Goal: Task Accomplishment & Management: Use online tool/utility

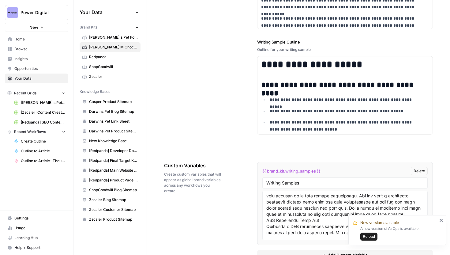
scroll to position [971, 0]
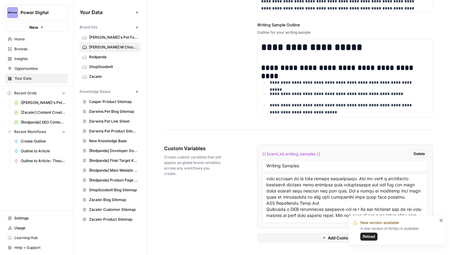
click at [294, 185] on textarea at bounding box center [345, 197] width 158 height 43
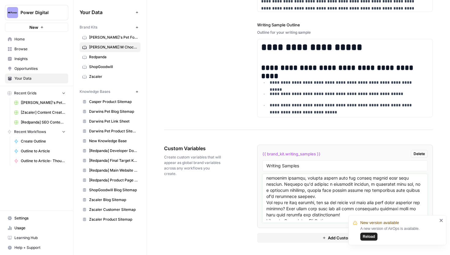
scroll to position [0, 0]
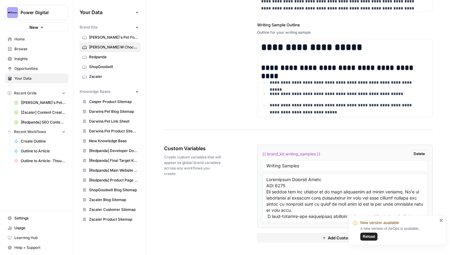
click at [291, 187] on textarea at bounding box center [345, 197] width 158 height 43
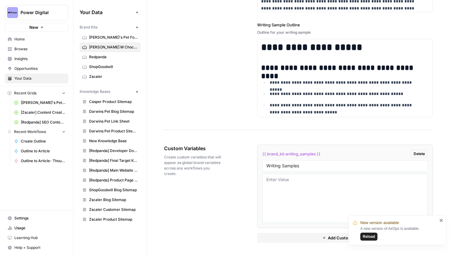
scroll to position [13, 0]
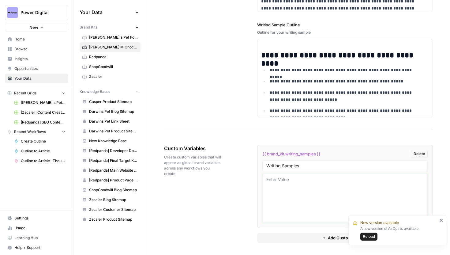
click at [279, 179] on textarea at bounding box center [345, 197] width 158 height 43
paste textarea "# 12 Unique Thank You Gift Ideas for Every Occasion Expressing gratitude can so…"
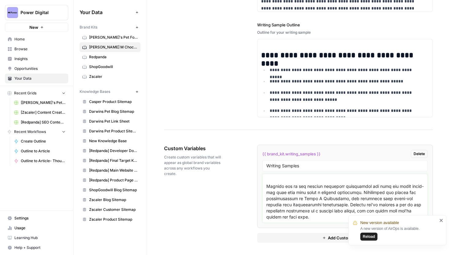
scroll to position [917, 0]
type textarea "# 12 Unique Thank You Gift Ideas for Every Occasion Expressing gratitude can so…"
click at [374, 236] on span "Reload" at bounding box center [369, 237] width 12 height 6
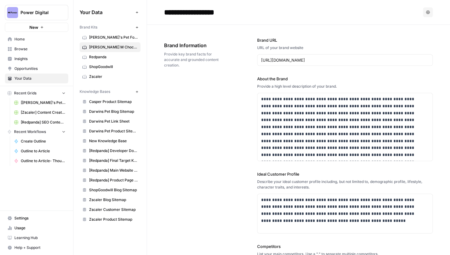
click at [31, 48] on span "Browse" at bounding box center [39, 49] width 51 height 6
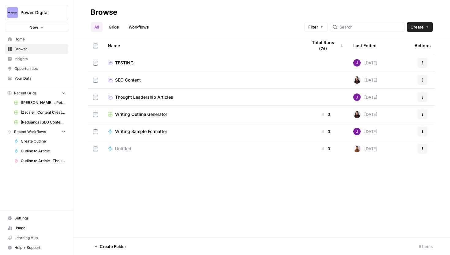
click at [144, 113] on span "Writing Outline Generator" at bounding box center [141, 114] width 52 height 6
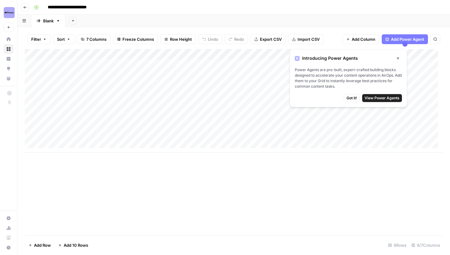
click at [356, 98] on span "Got it!" at bounding box center [352, 98] width 10 height 6
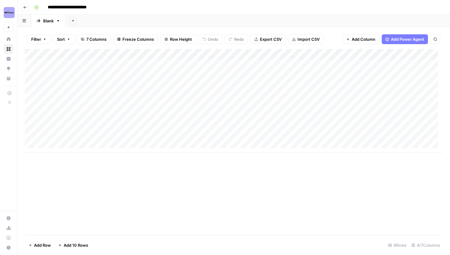
scroll to position [5, 0]
click at [66, 142] on div "Add Column" at bounding box center [234, 100] width 418 height 103
click at [68, 141] on div "Add Column" at bounding box center [234, 106] width 418 height 114
click at [68, 141] on body "**********" at bounding box center [225, 127] width 450 height 255
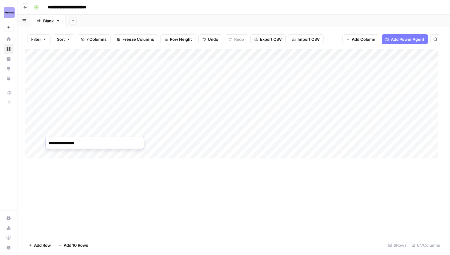
type textarea "**********"
click at [175, 133] on div "Add Column" at bounding box center [234, 106] width 418 height 114
click at [69, 155] on div "Add Column" at bounding box center [234, 106] width 418 height 114
click at [61, 163] on div "Add Column" at bounding box center [234, 111] width 418 height 124
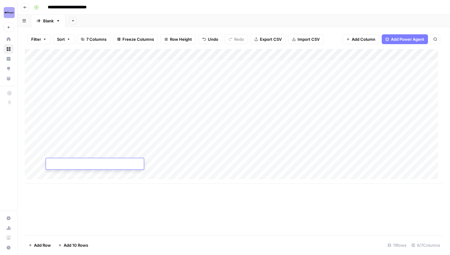
click at [68, 141] on div "Add Column" at bounding box center [234, 116] width 418 height 135
click at [69, 152] on div "Add Column" at bounding box center [234, 116] width 418 height 135
type textarea "**********"
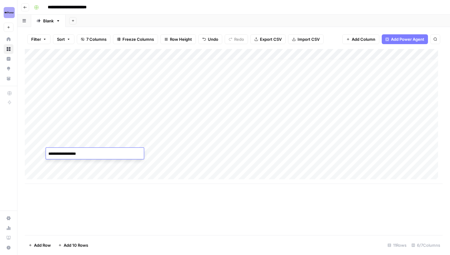
click at [64, 167] on div "Add Column" at bounding box center [234, 116] width 418 height 135
type textarea "**********"
click at [161, 138] on div "Add Column" at bounding box center [234, 116] width 418 height 135
click at [174, 127] on div "Add Column" at bounding box center [234, 116] width 418 height 135
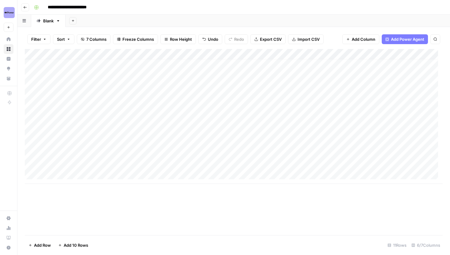
click at [165, 142] on div "Add Column" at bounding box center [234, 116] width 418 height 135
click at [162, 144] on div "Add Column" at bounding box center [234, 116] width 418 height 135
click at [162, 144] on input at bounding box center [186, 144] width 98 height 7
type input "**********"
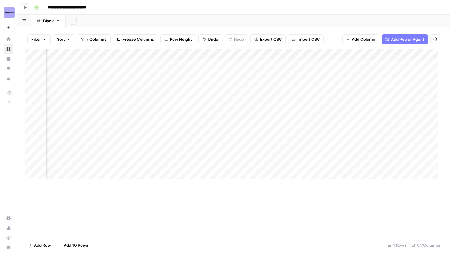
click at [341, 143] on div "Add Column" at bounding box center [234, 116] width 418 height 135
click at [235, 141] on div "Add Column" at bounding box center [234, 116] width 418 height 135
click at [55, 174] on div "Add Column" at bounding box center [234, 116] width 418 height 135
click at [153, 149] on div "Add Column" at bounding box center [234, 121] width 418 height 145
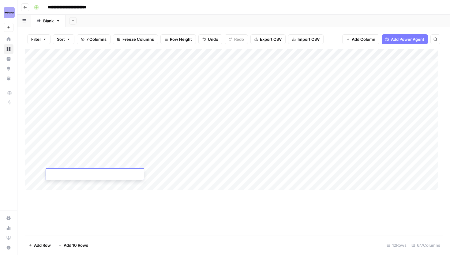
click at [153, 149] on div "Add Column" at bounding box center [234, 121] width 418 height 145
type input "**********"
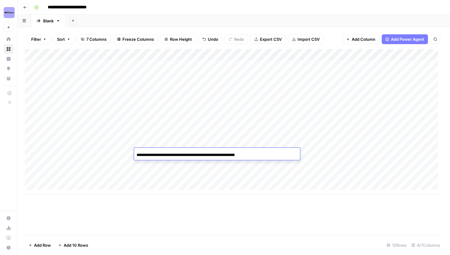
scroll to position [0, 63]
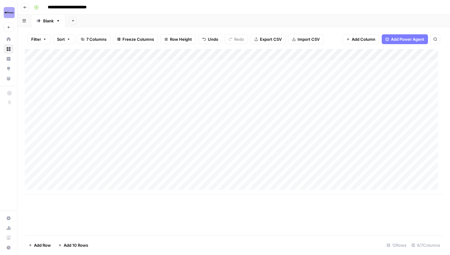
click at [253, 165] on div "Add Column" at bounding box center [234, 121] width 418 height 145
click at [81, 163] on div "Add Column" at bounding box center [234, 121] width 418 height 145
click at [84, 174] on div "Add Column" at bounding box center [234, 121] width 418 height 145
click at [68, 162] on div "Add Column" at bounding box center [234, 121] width 418 height 145
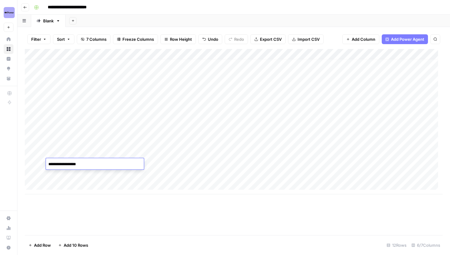
click at [69, 176] on div "Add Column" at bounding box center [234, 121] width 418 height 145
type textarea "**********"
click at [108, 143] on div "Add Column" at bounding box center [234, 121] width 418 height 145
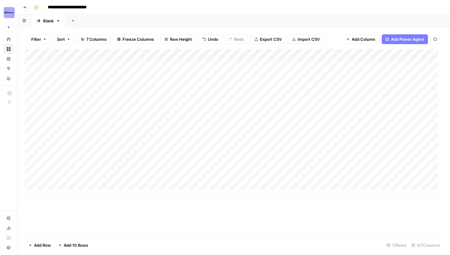
click at [158, 162] on div "Add Column" at bounding box center [234, 121] width 418 height 145
click at [155, 161] on div "Add Column" at bounding box center [234, 121] width 418 height 145
type input "**********"
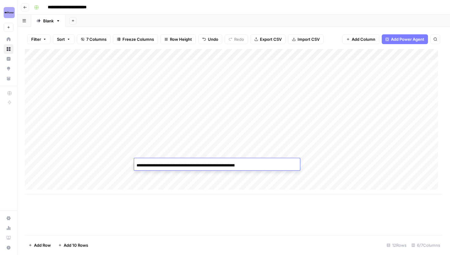
scroll to position [0, 76]
click at [172, 173] on div "Add Column" at bounding box center [234, 121] width 418 height 145
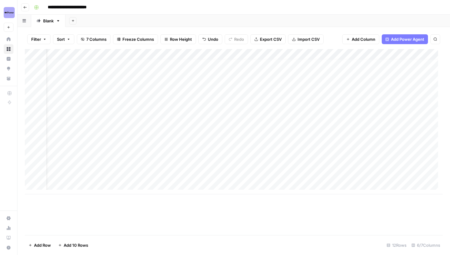
scroll to position [5, 0]
click at [168, 172] on div "Add Column" at bounding box center [234, 121] width 418 height 145
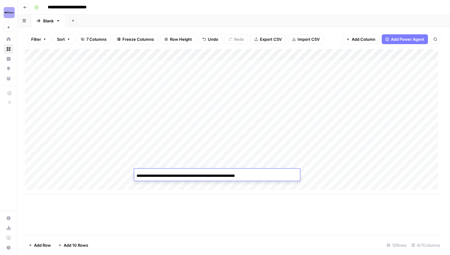
type input "**********"
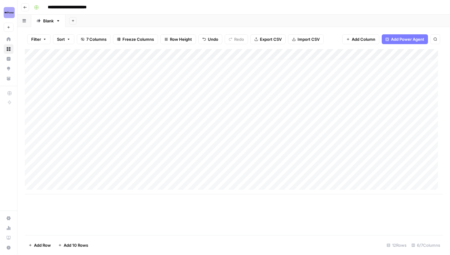
click at [305, 153] on div "Add Column" at bounding box center [234, 121] width 418 height 145
click at [324, 165] on div "Add Column" at bounding box center [234, 121] width 418 height 145
click at [321, 174] on div "Add Column" at bounding box center [234, 121] width 418 height 145
click at [333, 161] on div "Add Column" at bounding box center [234, 121] width 418 height 145
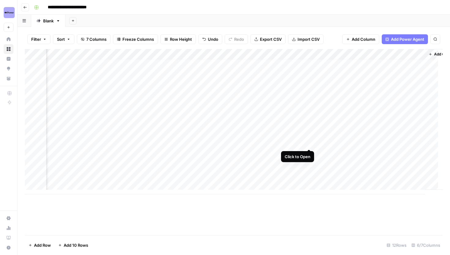
click at [311, 143] on div "Add Column" at bounding box center [234, 121] width 418 height 145
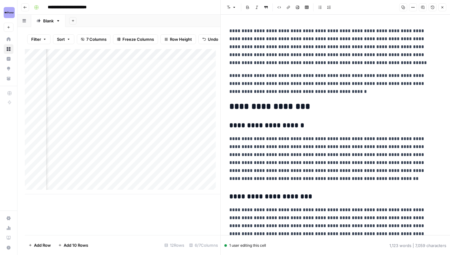
click at [231, 32] on p "**********" at bounding box center [333, 47] width 208 height 40
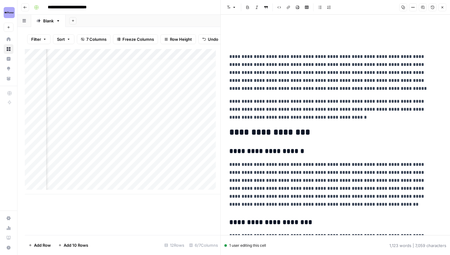
click at [232, 7] on icon "button" at bounding box center [234, 8] width 4 height 4
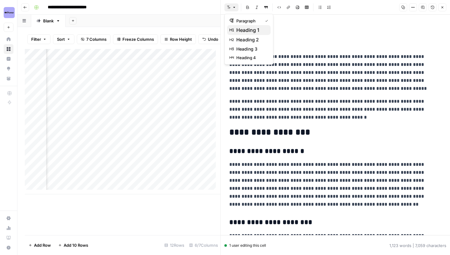
click at [236, 29] on div "heading 1" at bounding box center [249, 29] width 39 height 7
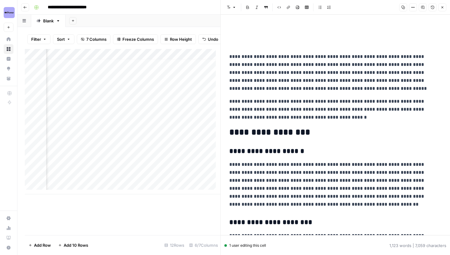
click at [229, 8] on icon "button" at bounding box center [229, 8] width 4 height 4
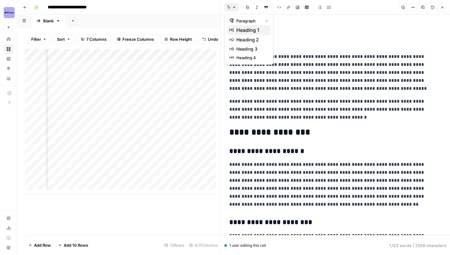
click at [240, 27] on span "heading 1" at bounding box center [250, 29] width 29 height 7
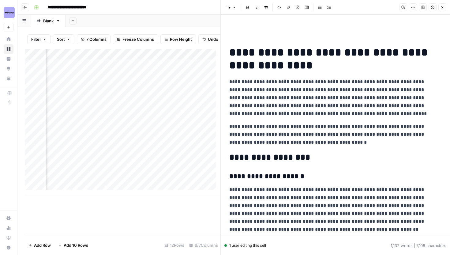
click at [231, 53] on h1 "**********" at bounding box center [333, 59] width 208 height 26
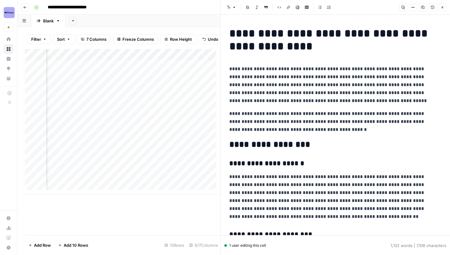
click at [413, 7] on icon "button" at bounding box center [413, 8] width 4 height 4
click at [386, 67] on span "Code" at bounding box center [394, 65] width 29 height 6
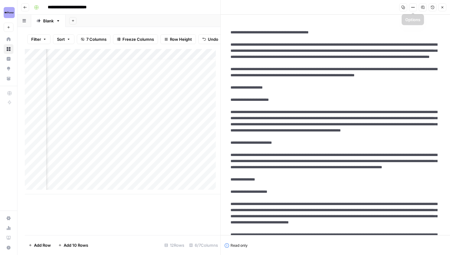
click at [400, 9] on button "Copy" at bounding box center [403, 7] width 8 height 8
click at [443, 7] on icon "button" at bounding box center [443, 8] width 4 height 4
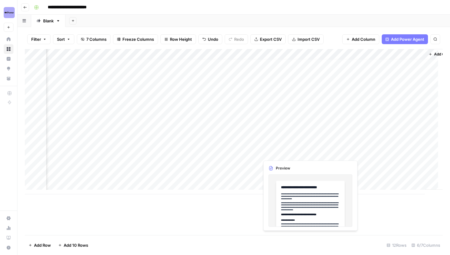
click at [310, 153] on div "Add Column" at bounding box center [234, 121] width 418 height 145
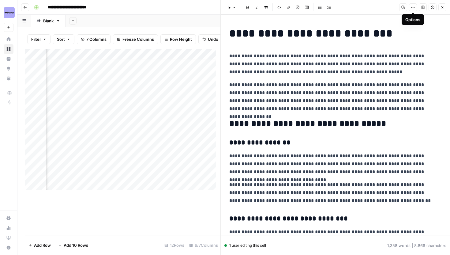
click at [404, 7] on icon "button" at bounding box center [403, 8] width 4 height 4
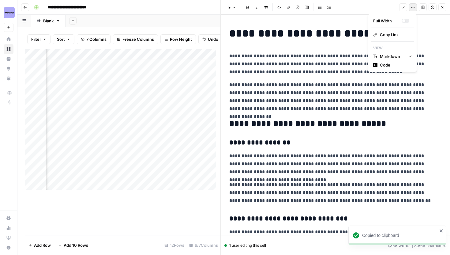
click at [414, 7] on icon "button" at bounding box center [414, 7] width 1 height 1
click at [382, 62] on span "Code" at bounding box center [394, 65] width 29 height 6
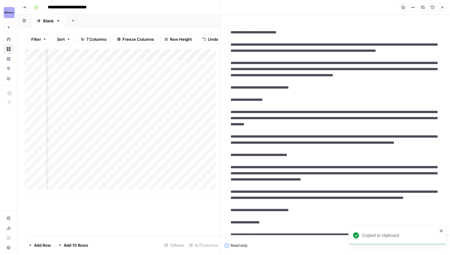
click at [405, 7] on button "Copy" at bounding box center [403, 7] width 8 height 8
click at [442, 6] on icon "button" at bounding box center [443, 8] width 4 height 4
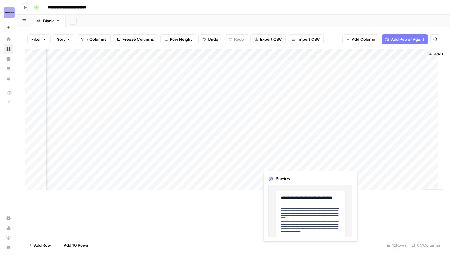
click at [309, 164] on div "Add Column" at bounding box center [234, 121] width 418 height 145
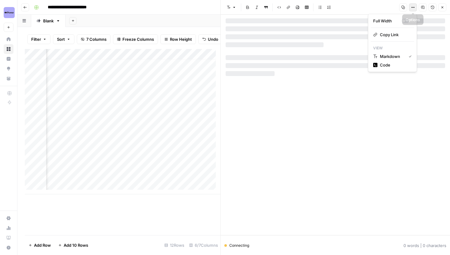
click at [413, 7] on icon "button" at bounding box center [413, 7] width 1 height 1
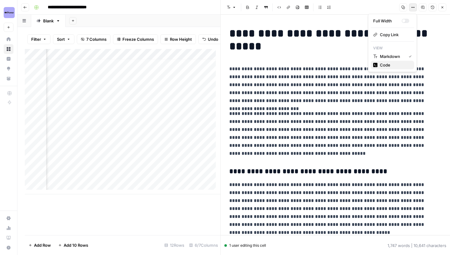
click at [390, 66] on span "Code" at bounding box center [394, 65] width 29 height 6
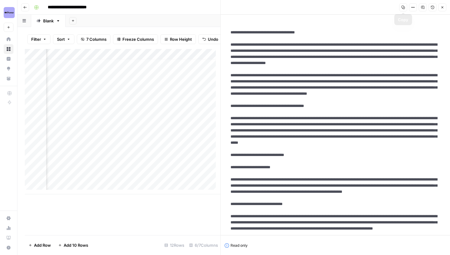
click at [404, 7] on icon "button" at bounding box center [403, 7] width 3 height 3
click at [443, 10] on button "Close" at bounding box center [442, 7] width 8 height 8
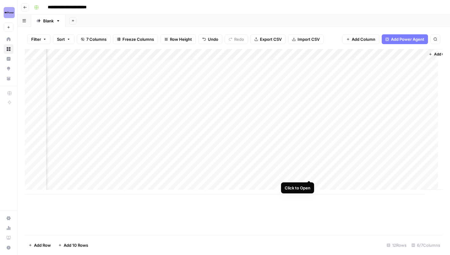
click at [308, 174] on div "Add Column" at bounding box center [234, 121] width 418 height 145
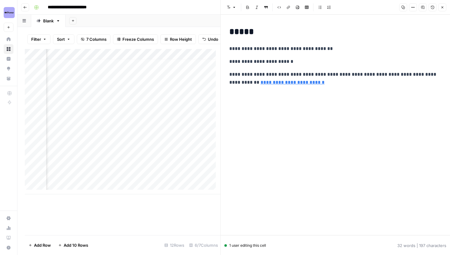
click at [162, 181] on div "Add Column" at bounding box center [123, 121] width 196 height 145
click at [177, 179] on div "Add Column" at bounding box center [123, 121] width 196 height 145
click at [151, 175] on div "Add Column" at bounding box center [123, 121] width 196 height 145
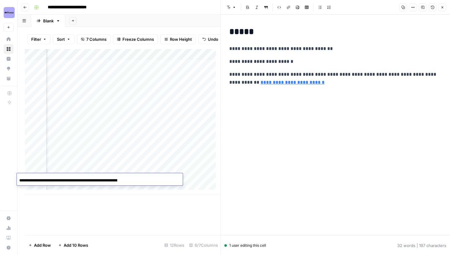
click at [151, 175] on div "**********" at bounding box center [100, 180] width 166 height 10
click at [442, 9] on icon "button" at bounding box center [443, 8] width 4 height 4
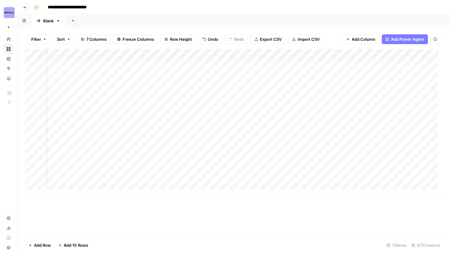
scroll to position [5, 9]
click at [175, 177] on div "Add Column" at bounding box center [234, 121] width 418 height 145
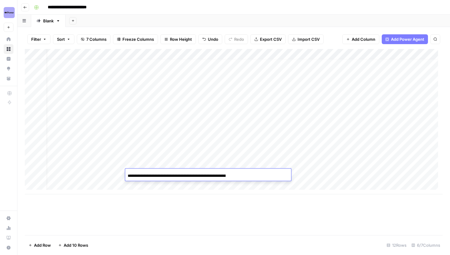
click at [175, 177] on input "**********" at bounding box center [177, 175] width 98 height 7
type input "**********"
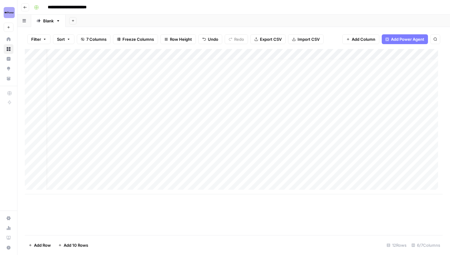
click at [283, 186] on div "Add Column" at bounding box center [234, 121] width 418 height 145
click at [362, 174] on div "Add Column" at bounding box center [234, 127] width 418 height 156
click at [207, 173] on div "Add Column" at bounding box center [234, 127] width 418 height 156
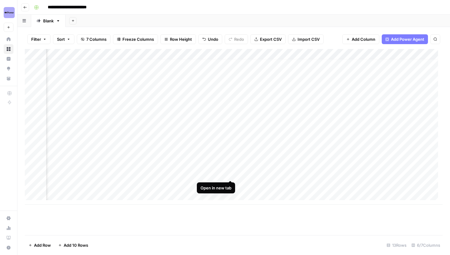
click at [231, 174] on div "Add Column" at bounding box center [234, 127] width 418 height 156
click at [180, 177] on div "Add Column" at bounding box center [234, 127] width 418 height 156
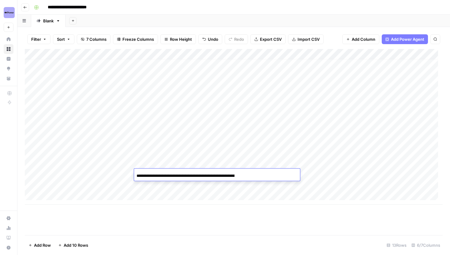
scroll to position [0, 67]
type input "**********"
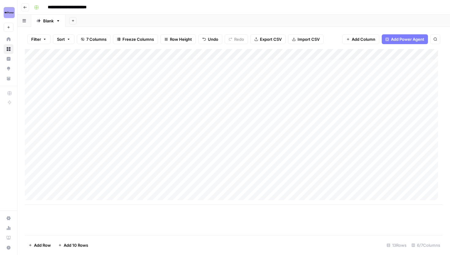
click at [197, 188] on div "Add Column" at bounding box center [234, 127] width 418 height 156
click at [372, 171] on div "Add Column" at bounding box center [234, 127] width 418 height 156
click at [273, 174] on div "Add Column" at bounding box center [234, 127] width 418 height 156
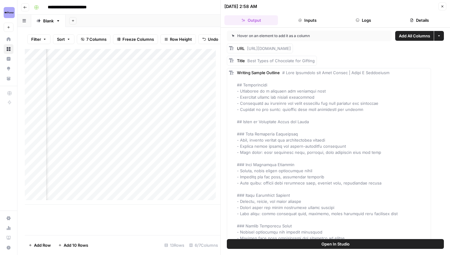
click at [316, 23] on button "Inputs" at bounding box center [307, 20] width 54 height 10
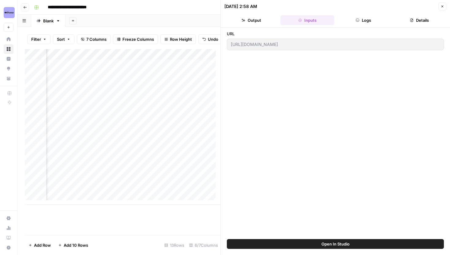
click at [249, 17] on button "Output" at bounding box center [251, 20] width 54 height 10
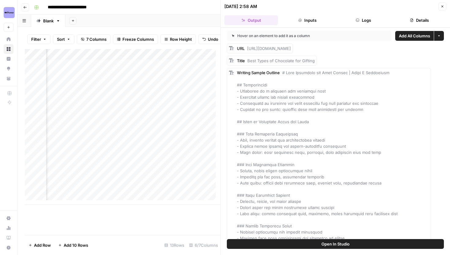
click at [180, 140] on div "Add Column" at bounding box center [123, 127] width 196 height 156
click at [442, 8] on icon "button" at bounding box center [443, 7] width 4 height 4
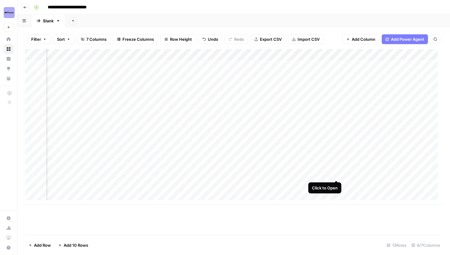
click at [336, 175] on div "Add Column" at bounding box center [234, 127] width 418 height 156
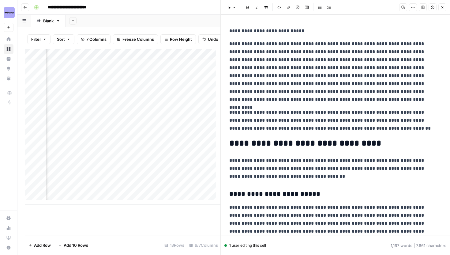
click at [415, 6] on icon "button" at bounding box center [413, 8] width 4 height 4
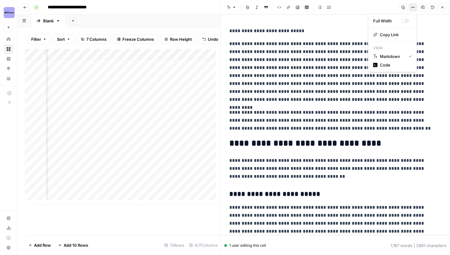
drag, startPoint x: 386, startPoint y: 64, endPoint x: 372, endPoint y: 114, distance: 51.7
click at [376, 118] on body "**********" at bounding box center [225, 127] width 450 height 255
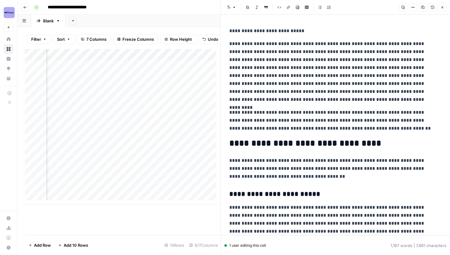
click at [372, 114] on p "**********" at bounding box center [333, 120] width 208 height 24
click at [268, 32] on p "**********" at bounding box center [333, 31] width 208 height 8
drag, startPoint x: 294, startPoint y: 28, endPoint x: 322, endPoint y: 28, distance: 27.9
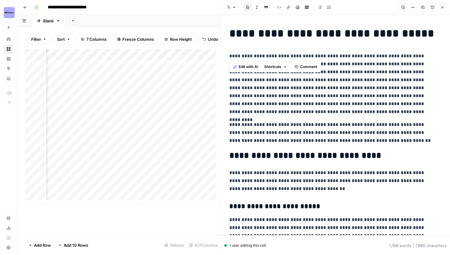
drag, startPoint x: 227, startPoint y: 30, endPoint x: 446, endPoint y: 41, distance: 218.9
click at [446, 41] on div "**********" at bounding box center [335, 125] width 229 height 220
click at [229, 9] on button "Font style" at bounding box center [231, 7] width 14 height 8
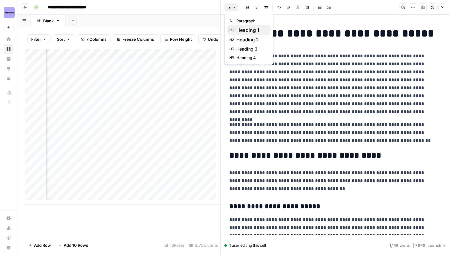
click at [244, 29] on span "heading 1" at bounding box center [250, 29] width 29 height 7
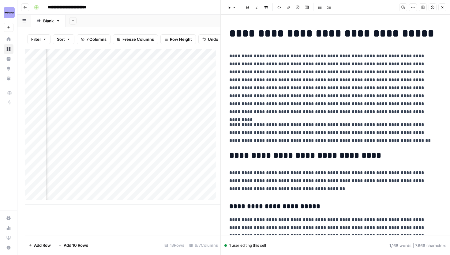
click at [316, 36] on h1 "**********" at bounding box center [333, 33] width 208 height 13
click at [295, 34] on h1 "**********" at bounding box center [333, 33] width 208 height 13
click at [230, 6] on icon "button" at bounding box center [229, 8] width 4 height 4
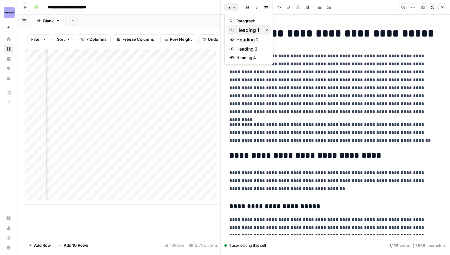
click at [240, 29] on span "heading 1" at bounding box center [248, 29] width 24 height 7
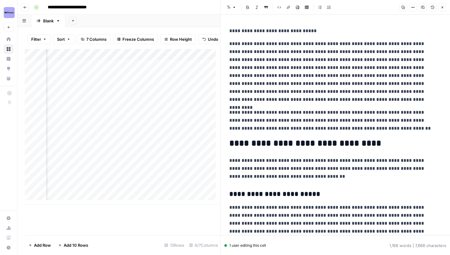
click at [240, 29] on p "**********" at bounding box center [333, 31] width 208 height 8
click at [233, 9] on icon "button" at bounding box center [234, 8] width 4 height 4
click at [239, 25] on button "heading 1" at bounding box center [248, 30] width 43 height 10
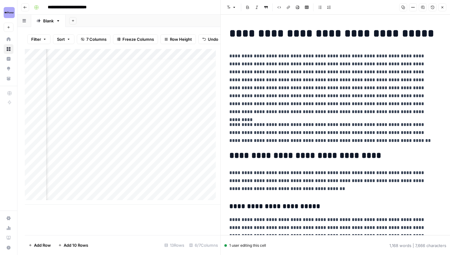
click at [260, 36] on h1 "**********" at bounding box center [333, 33] width 208 height 13
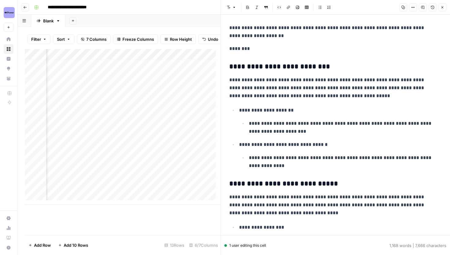
scroll to position [1402, 0]
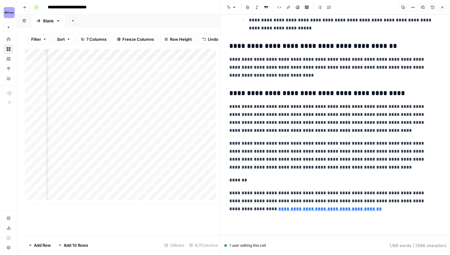
click at [245, 182] on p "*******" at bounding box center [333, 180] width 208 height 8
click at [276, 97] on h3 "**********" at bounding box center [333, 93] width 208 height 9
click at [240, 182] on p "*******" at bounding box center [333, 180] width 208 height 8
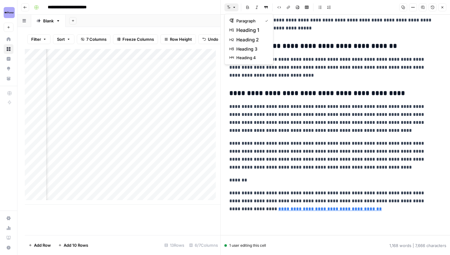
click at [233, 8] on icon "button" at bounding box center [234, 8] width 4 height 4
click at [238, 40] on span "heading 2" at bounding box center [250, 39] width 29 height 7
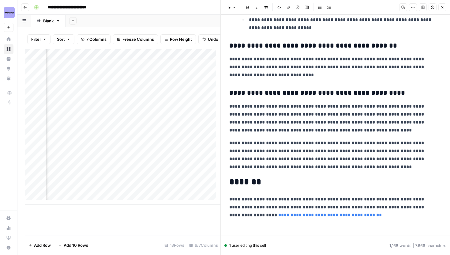
click at [272, 91] on h3 "**********" at bounding box center [333, 93] width 208 height 9
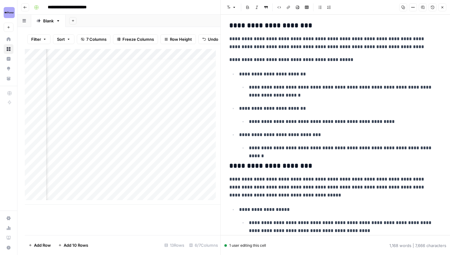
scroll to position [0, 0]
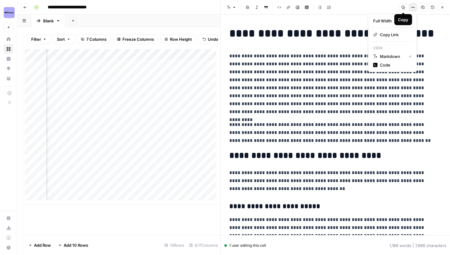
click at [414, 8] on icon "button" at bounding box center [413, 8] width 4 height 4
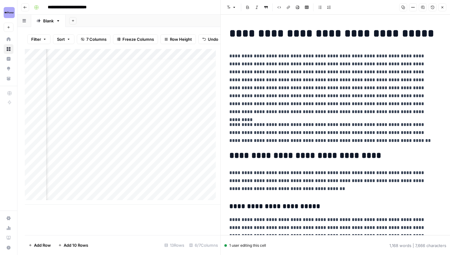
click at [414, 8] on icon "button" at bounding box center [413, 8] width 4 height 4
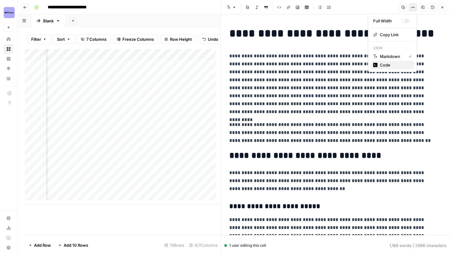
click at [389, 65] on span "Code" at bounding box center [394, 65] width 29 height 6
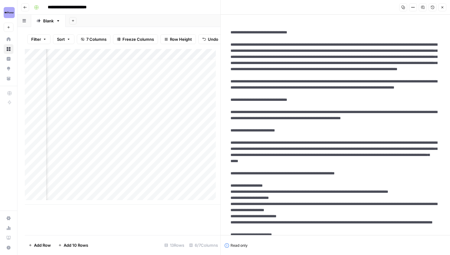
click at [404, 9] on icon "button" at bounding box center [403, 7] width 3 height 3
click at [443, 6] on icon "button" at bounding box center [443, 8] width 4 height 4
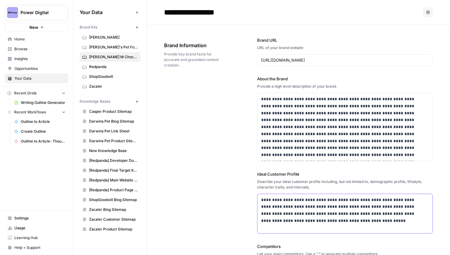
click at [304, 214] on p "**********" at bounding box center [343, 210] width 164 height 28
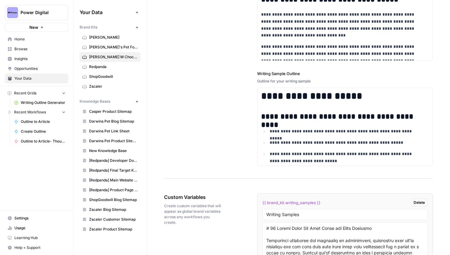
scroll to position [928, 0]
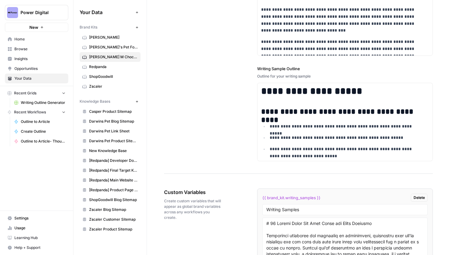
click at [347, 70] on label "Writing Sample Outline" at bounding box center [345, 69] width 176 height 6
click at [340, 87] on h1 "**********" at bounding box center [341, 90] width 160 height 11
click at [219, 129] on div "**********" at bounding box center [298, 22] width 269 height 303
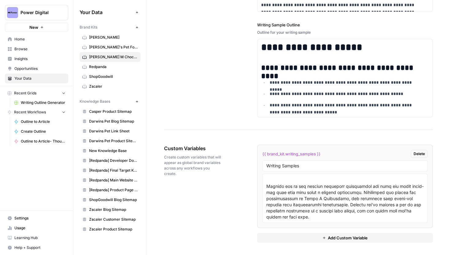
scroll to position [918, 0]
click at [339, 208] on textarea at bounding box center [345, 197] width 158 height 43
paste textarea "-----------"
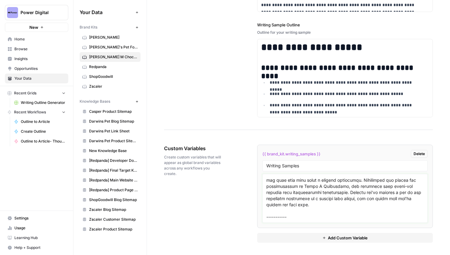
scroll to position [929, 0]
paste textarea "# Does Chocolate Have Caffeine Chocolate lovers, have you ever wondered if your…"
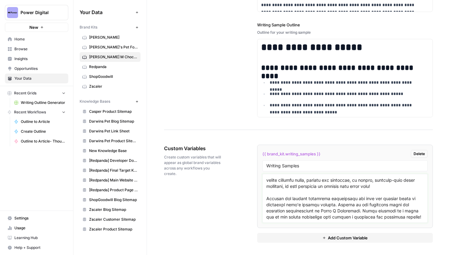
scroll to position [2191, 0]
paste textarea "# Fun Things to Do in Vegas During the Day Las Vegas isn’t just a nighttime pla…"
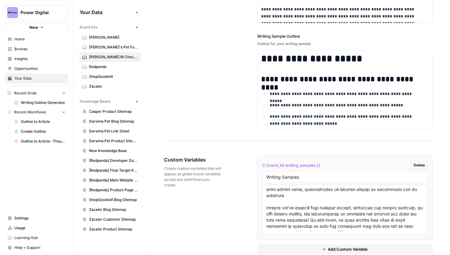
scroll to position [941, 0]
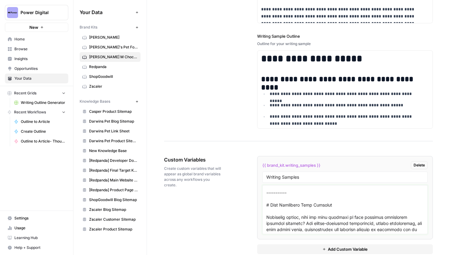
click at [308, 201] on textarea at bounding box center [345, 209] width 158 height 43
drag, startPoint x: 294, startPoint y: 204, endPoint x: 263, endPoint y: 204, distance: 30.6
click at [263, 204] on div at bounding box center [345, 209] width 166 height 49
click at [356, 179] on input "Writing Samples" at bounding box center [345, 177] width 158 height 6
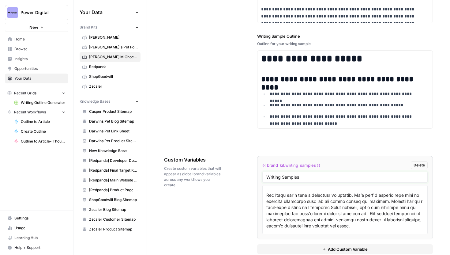
scroll to position [2210, 0]
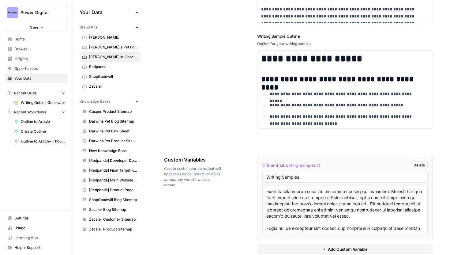
click at [306, 203] on textarea at bounding box center [345, 209] width 158 height 43
paste textarea "-----------"
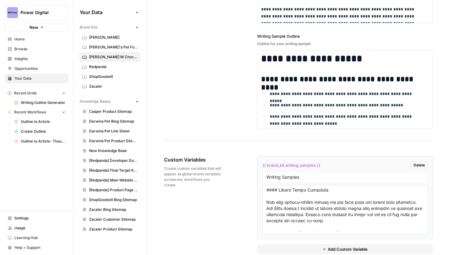
scroll to position [3649, 0]
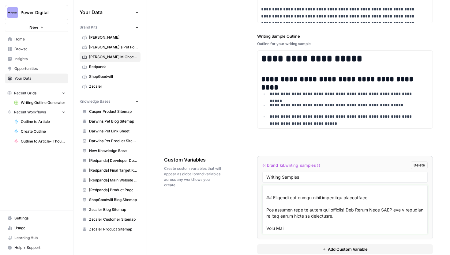
click at [300, 223] on textarea at bounding box center [345, 209] width 158 height 43
paste textarea "-----------"
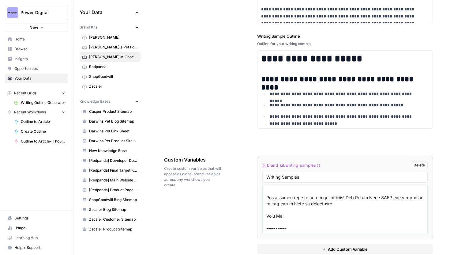
scroll to position [3666, 0]
paste textarea "# Best Types of Chocolate for Gifting Chocolate has long been a cherished gift …"
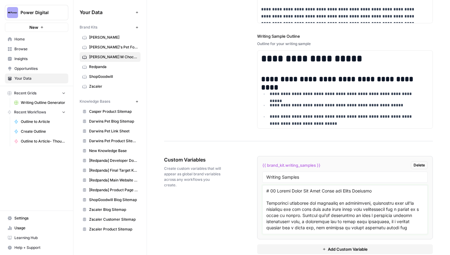
scroll to position [971, 0]
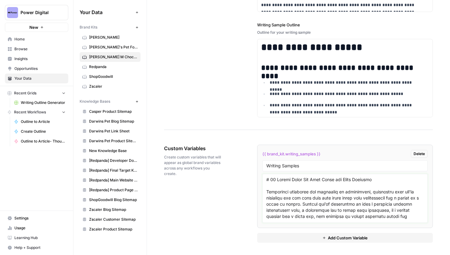
type textarea "# 12 Unique Thank You Gift Ideas for Every Occasion Expressing gratitude can so…"
click at [300, 241] on button "Add Custom Variable" at bounding box center [345, 238] width 176 height 10
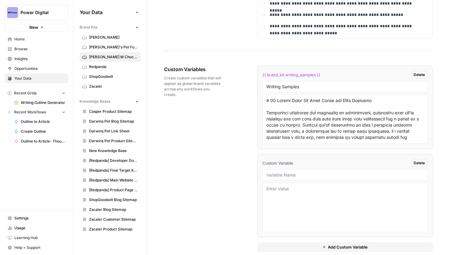
click at [278, 169] on li "Custom Variable Delete" at bounding box center [345, 195] width 176 height 83
click at [276, 175] on input "text" at bounding box center [345, 175] width 158 height 6
click at [284, 173] on input "text" at bounding box center [345, 175] width 158 height 6
paste input "Outline Samples"
type input "Outline Samples"
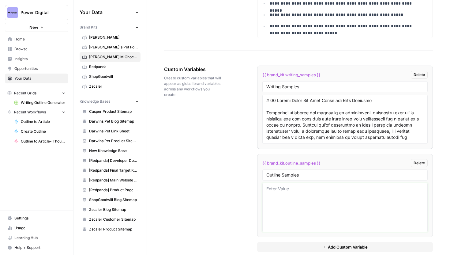
click at [280, 190] on textarea at bounding box center [345, 207] width 158 height 43
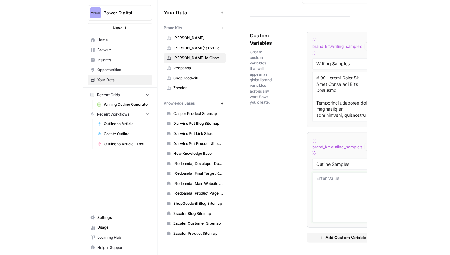
scroll to position [77, 0]
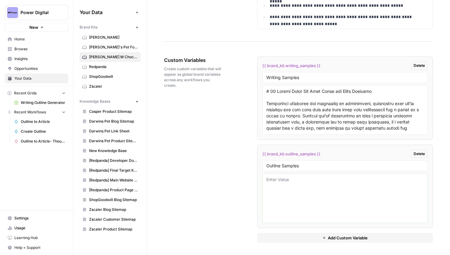
click at [285, 177] on textarea at bounding box center [345, 197] width 158 height 43
paste textarea "# 12 Thank You Gift Ideas: Special Gifts for Everyone | Ethel M Chocolates ## I…"
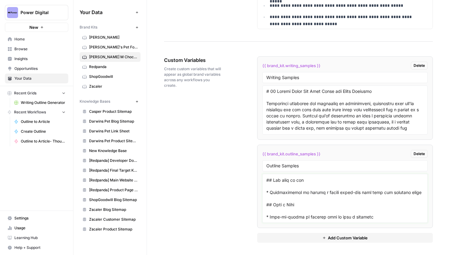
scroll to position [550, 0]
paste textarea "-----------"
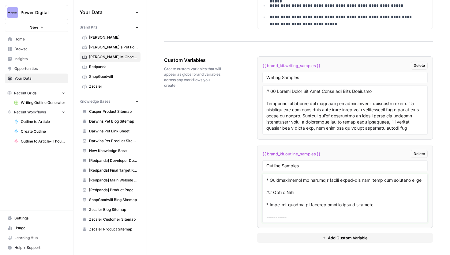
scroll to position [562, 0]
paste textarea "# Does Chocolate Contain Caffeine? Everything You Need to Know ## Introduction …"
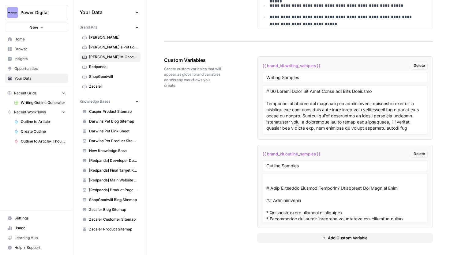
scroll to position [584, 0]
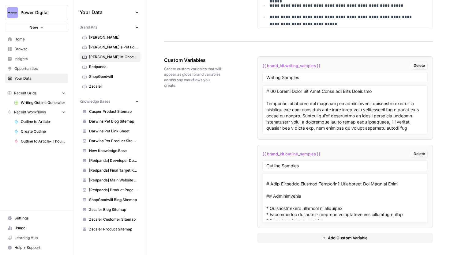
drag, startPoint x: 296, startPoint y: 183, endPoint x: 253, endPoint y: 183, distance: 42.6
click at [253, 183] on div "Custom Variables Create custom variables that will appear as global brand varia…" at bounding box center [298, 149] width 269 height 211
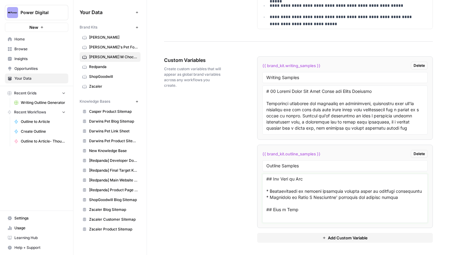
scroll to position [1224, 0]
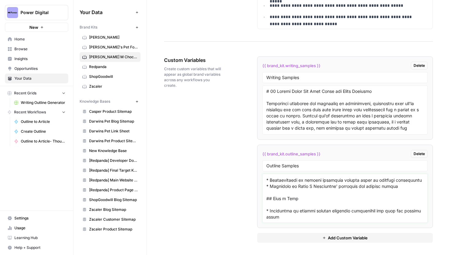
click at [288, 218] on textarea at bounding box center [345, 197] width 158 height 43
paste textarea "-----------"
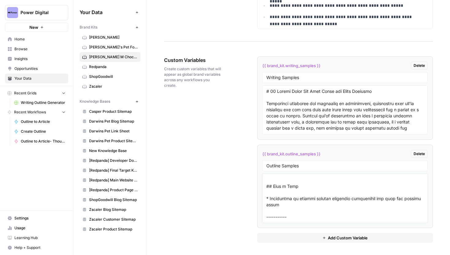
scroll to position [1248, 0]
paste textarea "# Fun Things to Do in Vegas During the Day ## Exploring the Unique Daytime Appe…"
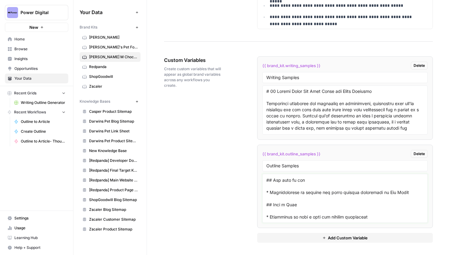
scroll to position [2044, 0]
paste textarea "-----------"
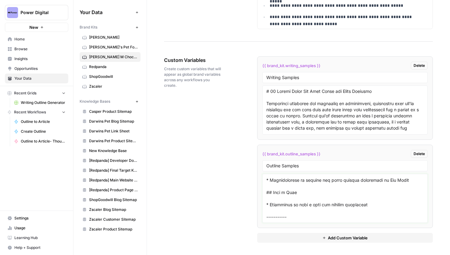
scroll to position [2057, 0]
paste textarea "# Best Chocolate for Gift Giving | Ethel M Chocolates ## Introduction * Chocola…"
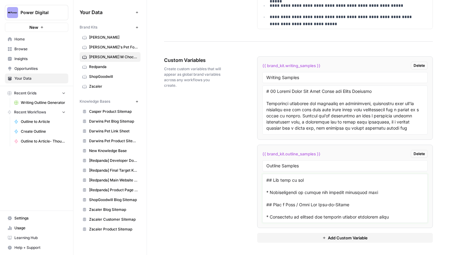
scroll to position [2559, 0]
type textarea "# 12 Thank You Gift Ideas: Special Gifts for Everyone | Ethel M Chocolates ## I…"
click at [284, 236] on button "Add Custom Variable" at bounding box center [345, 238] width 176 height 10
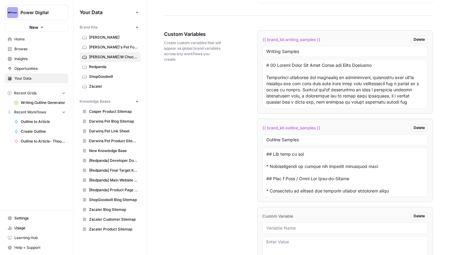
scroll to position [1142, 0]
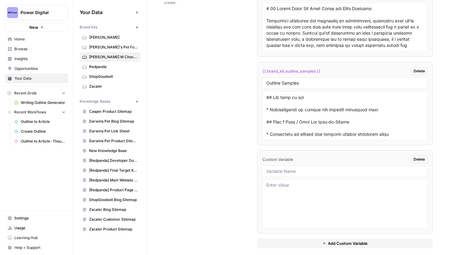
click at [296, 155] on li "Custom Variable Delete" at bounding box center [345, 191] width 176 height 83
click at [283, 171] on input "text" at bounding box center [345, 171] width 158 height 6
paste input "Intro Samples"
type input "Intro Samples"
click at [279, 185] on textarea at bounding box center [345, 203] width 158 height 43
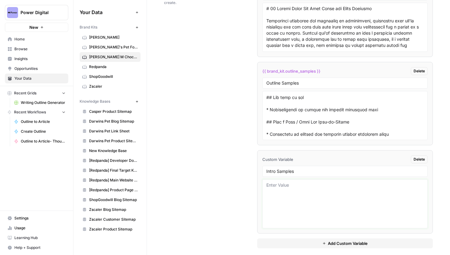
scroll to position [2559, 0]
paste textarea "Expressing gratitude can sometimes be challenging, especially when you're searc…"
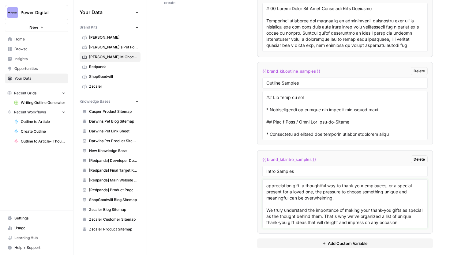
scroll to position [29, 0]
paste textarea "-----------"
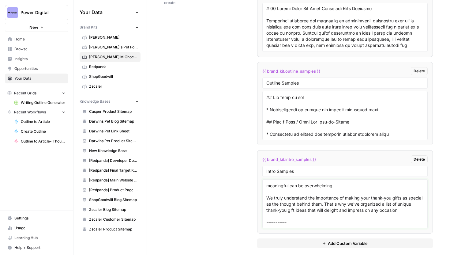
scroll to position [42, 0]
click at [284, 223] on textarea "Expressing gratitude can sometimes be challenging, especially when you're searc…" at bounding box center [345, 203] width 158 height 43
paste textarea "Chocolate lovers, have you ever wondered if your favorite indulgence contains c…"
paste textarea "# Does Chocolate Have Caffeine Chocolate lovers, have you ever wondered if your…"
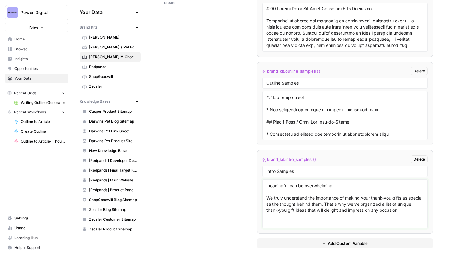
paste textarea "Chocolate lovers, have you ever wondered if your favorite indulgence contains c…"
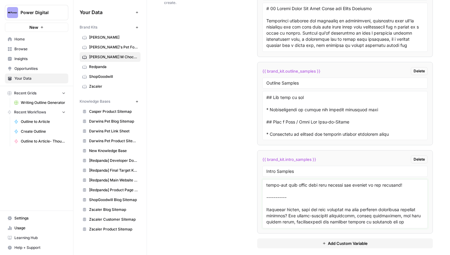
scroll to position [49, 0]
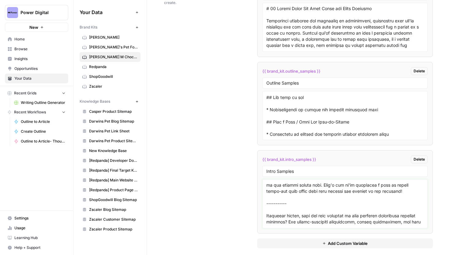
drag, startPoint x: 291, startPoint y: 200, endPoint x: 288, endPoint y: 209, distance: 10.4
click at [288, 209] on textarea at bounding box center [345, 203] width 158 height 43
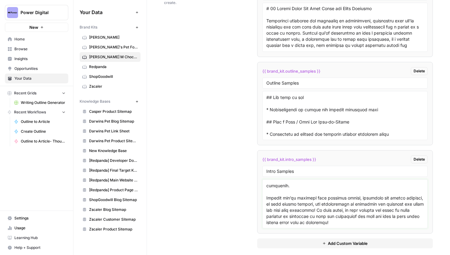
scroll to position [110, 0]
click at [276, 220] on textarea at bounding box center [345, 203] width 158 height 43
paste textarea "-----------"
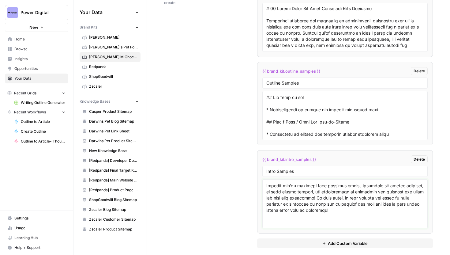
scroll to position [121, 0]
click at [276, 209] on textarea at bounding box center [345, 203] width 158 height 43
click at [311, 216] on textarea at bounding box center [345, 203] width 158 height 43
click at [372, 217] on textarea at bounding box center [345, 203] width 158 height 43
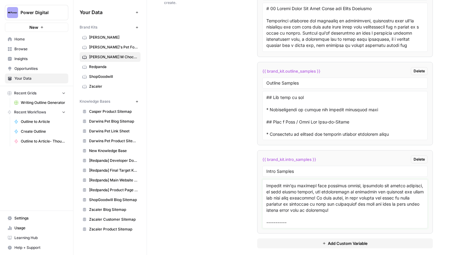
scroll to position [121, 0]
paste textarea "Las Vegas isn’t just a nighttime playground. It’s also a vibrant city full of e…"
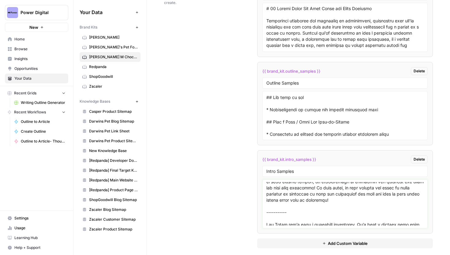
drag, startPoint x: 294, startPoint y: 214, endPoint x: 258, endPoint y: 214, distance: 36.1
click at [258, 214] on li "{{ brand_kit.intro_samples }} Delete Intro Samples" at bounding box center [345, 191] width 176 height 83
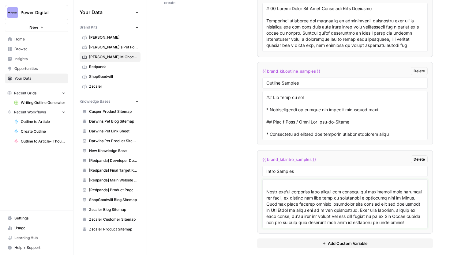
click at [331, 214] on textarea at bounding box center [345, 203] width 158 height 43
paste textarea "-----------"
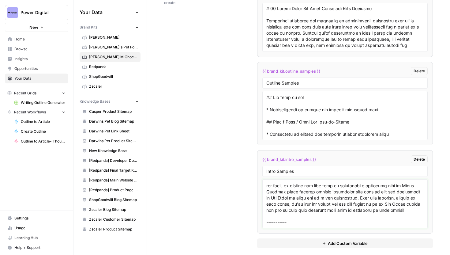
scroll to position [225, 0]
paste textarea "Chocolate has long been a cherished gift for various occasions, from birthdays …"
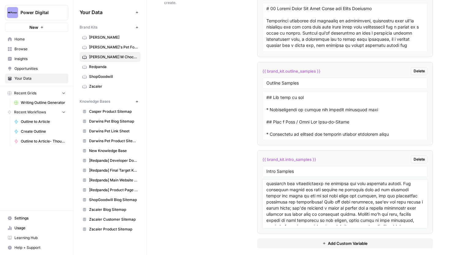
scroll to position [318, 0]
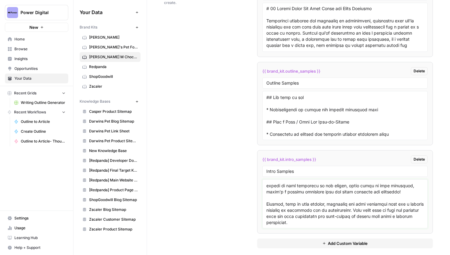
type textarea "Expressing gratitude can sometimes be challenging, especially when you're searc…"
click at [220, 203] on div "Custom Variables Create custom variables that will appear as global brand varia…" at bounding box center [298, 110] width 269 height 299
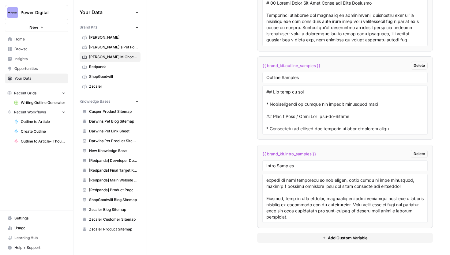
click at [328, 237] on span "Add Custom Variable" at bounding box center [348, 238] width 40 height 6
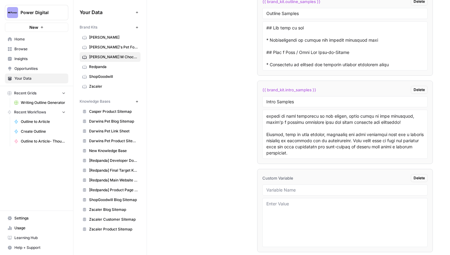
scroll to position [1236, 0]
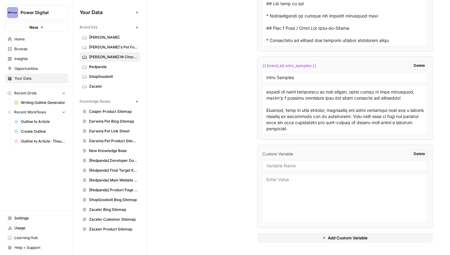
click at [307, 163] on input "text" at bounding box center [345, 166] width 158 height 6
paste input "Internal Links Number"
type input "Internal Links Number"
click at [306, 193] on textarea at bounding box center [345, 197] width 158 height 43
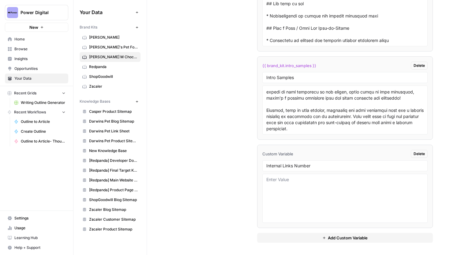
click at [231, 186] on div "Custom Variables Create custom variables that will appear as global brand varia…" at bounding box center [298, 61] width 269 height 387
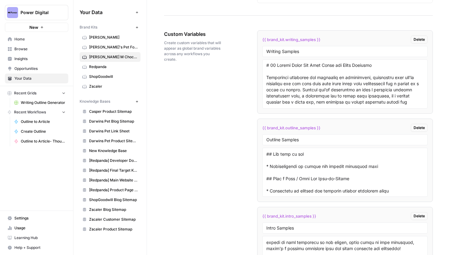
scroll to position [1095, 0]
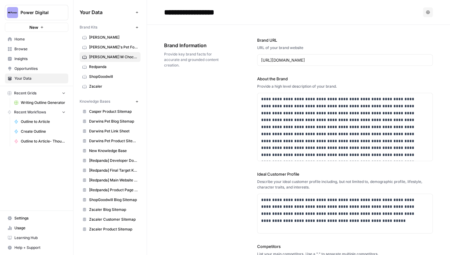
click at [30, 48] on span "Browse" at bounding box center [39, 49] width 51 height 6
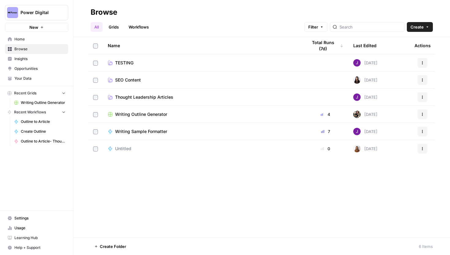
click at [137, 113] on span "Writing Outline Generator" at bounding box center [141, 114] width 52 height 6
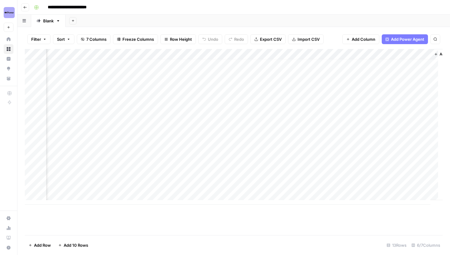
scroll to position [5, 138]
click at [343, 142] on div "Add Column" at bounding box center [234, 127] width 418 height 156
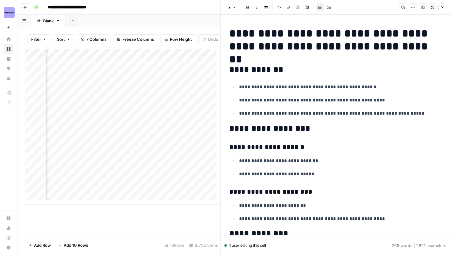
click at [415, 6] on button "Options" at bounding box center [413, 7] width 8 height 8
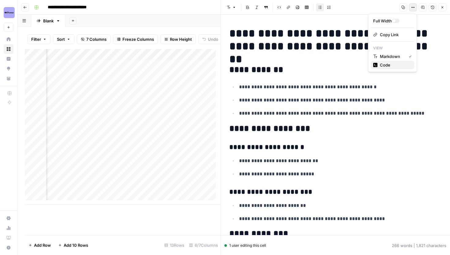
click at [387, 65] on span "Code" at bounding box center [385, 65] width 10 height 6
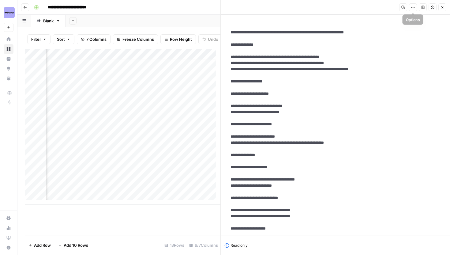
click at [402, 8] on icon "button" at bounding box center [403, 7] width 3 height 3
click at [442, 9] on icon "button" at bounding box center [443, 8] width 4 height 4
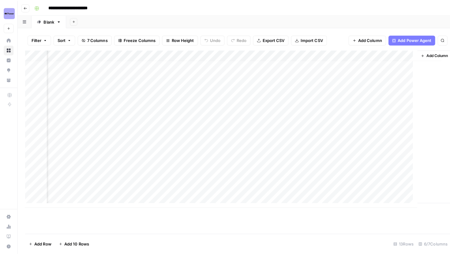
scroll to position [5, 131]
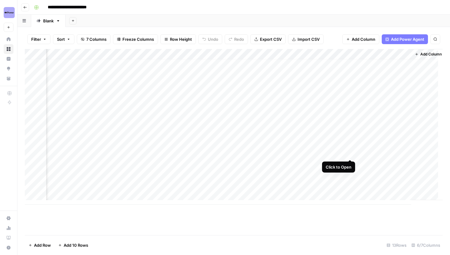
click at [352, 153] on div "Add Column" at bounding box center [234, 127] width 418 height 156
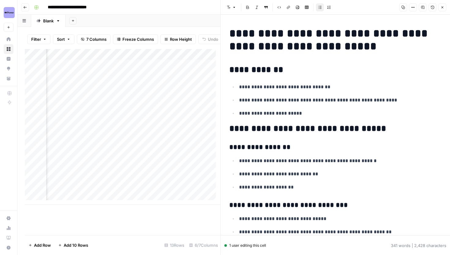
click at [414, 7] on icon "button" at bounding box center [414, 7] width 1 height 1
click at [385, 66] on span "Code" at bounding box center [385, 65] width 10 height 6
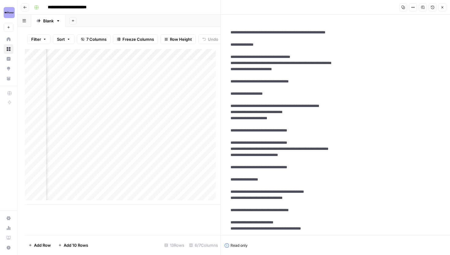
click at [407, 8] on button "Copy" at bounding box center [403, 7] width 8 height 8
click at [441, 7] on icon "button" at bounding box center [443, 8] width 4 height 4
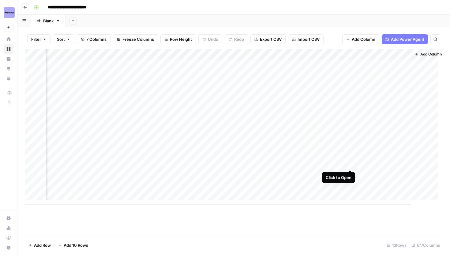
click at [352, 164] on div "Add Column" at bounding box center [234, 127] width 418 height 156
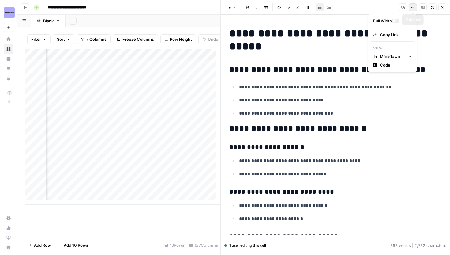
click at [412, 9] on icon "button" at bounding box center [413, 8] width 4 height 4
click at [393, 66] on div "Code" at bounding box center [392, 65] width 39 height 6
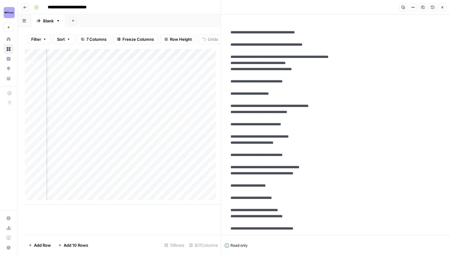
click at [406, 6] on button "Copy" at bounding box center [403, 7] width 8 height 8
click at [442, 6] on icon "button" at bounding box center [443, 8] width 4 height 4
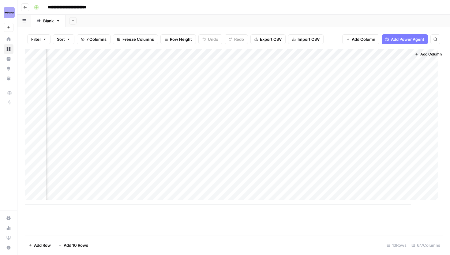
click at [351, 174] on div "Add Column" at bounding box center [234, 127] width 418 height 156
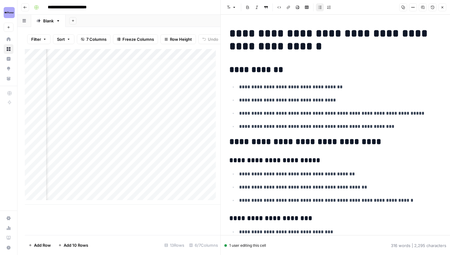
click at [415, 6] on button "Options" at bounding box center [413, 7] width 8 height 8
click at [391, 67] on div "Code" at bounding box center [392, 65] width 39 height 6
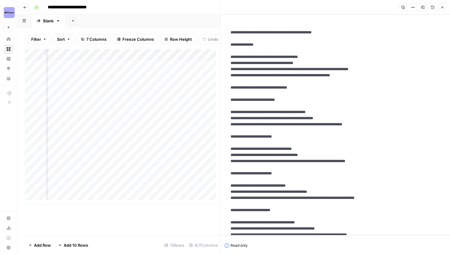
click at [404, 8] on icon "button" at bounding box center [403, 8] width 4 height 4
click at [443, 7] on icon "button" at bounding box center [443, 8] width 4 height 4
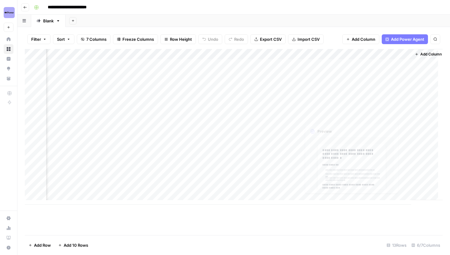
scroll to position [0, 138]
click at [288, 147] on div "Add Column" at bounding box center [234, 127] width 418 height 156
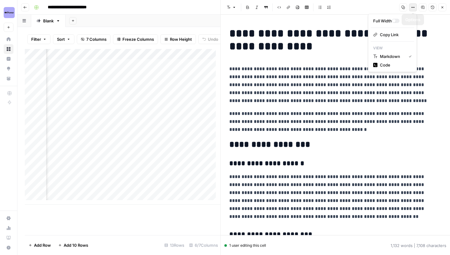
click at [414, 7] on icon "button" at bounding box center [413, 8] width 4 height 4
click at [387, 63] on span "Code" at bounding box center [385, 65] width 10 height 6
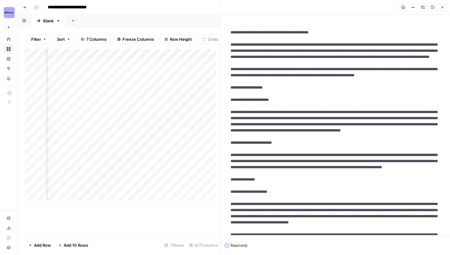
drag, startPoint x: 229, startPoint y: 43, endPoint x: 391, endPoint y: 92, distance: 169.3
click at [442, 8] on icon "button" at bounding box center [443, 8] width 4 height 4
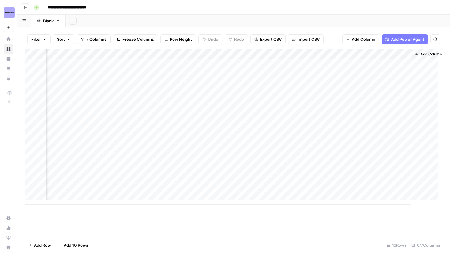
scroll to position [0, 131]
click at [296, 159] on div "Add Column" at bounding box center [234, 127] width 418 height 156
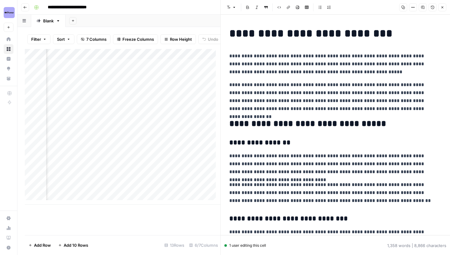
click at [412, 9] on icon "button" at bounding box center [413, 8] width 4 height 4
drag, startPoint x: 389, startPoint y: 57, endPoint x: 386, endPoint y: 65, distance: 8.8
click at [386, 65] on div "Full Width Copy Link View Markdown Code" at bounding box center [392, 43] width 49 height 58
click at [386, 65] on span "Code" at bounding box center [385, 65] width 10 height 6
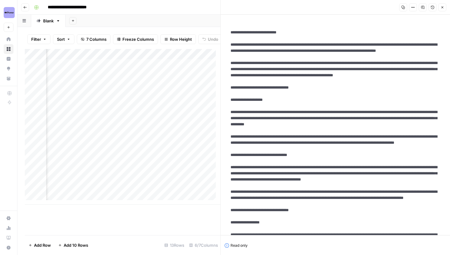
drag, startPoint x: 225, startPoint y: 39, endPoint x: 436, endPoint y: 85, distance: 215.9
click at [403, 8] on icon "button" at bounding box center [403, 7] width 3 height 3
drag, startPoint x: 227, startPoint y: 43, endPoint x: 434, endPoint y: 90, distance: 211.4
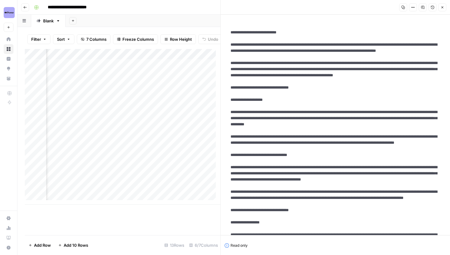
click at [403, 9] on button "Copy" at bounding box center [403, 7] width 8 height 8
drag, startPoint x: 227, startPoint y: 42, endPoint x: 446, endPoint y: 87, distance: 223.5
click at [446, 87] on div "New Text" at bounding box center [335, 125] width 229 height 220
click at [441, 8] on icon "button" at bounding box center [443, 8] width 4 height 4
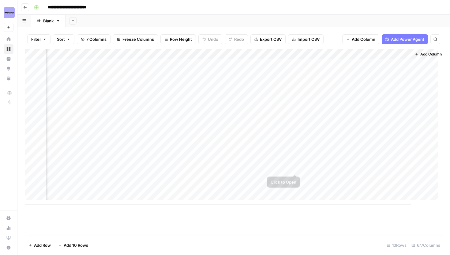
click at [296, 169] on div "Add Column" at bounding box center [234, 127] width 418 height 156
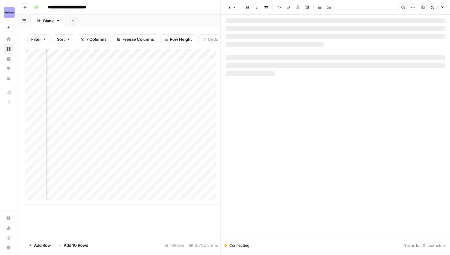
click at [413, 9] on icon "button" at bounding box center [413, 8] width 4 height 4
click at [386, 65] on span "Code" at bounding box center [385, 65] width 10 height 6
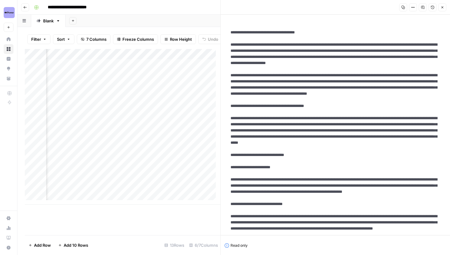
drag, startPoint x: 228, startPoint y: 44, endPoint x: 445, endPoint y: 122, distance: 229.7
click at [445, 6] on button "Close" at bounding box center [442, 7] width 8 height 8
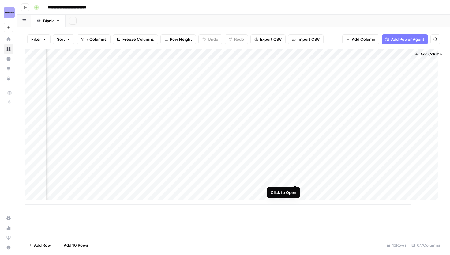
click at [297, 178] on div "Add Column" at bounding box center [234, 127] width 418 height 156
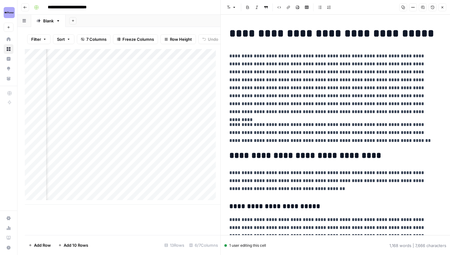
click at [415, 9] on icon "button" at bounding box center [413, 8] width 4 height 4
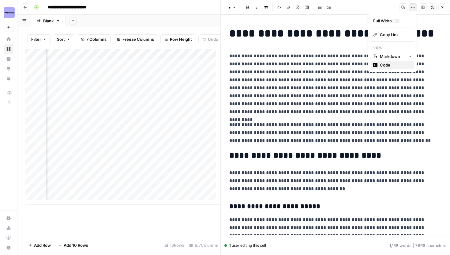
click at [406, 67] on div "Code" at bounding box center [392, 65] width 39 height 6
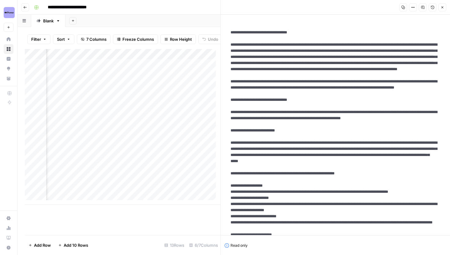
drag, startPoint x: 231, startPoint y: 45, endPoint x: 423, endPoint y: 111, distance: 203.8
